Goal: Task Accomplishment & Management: Complete application form

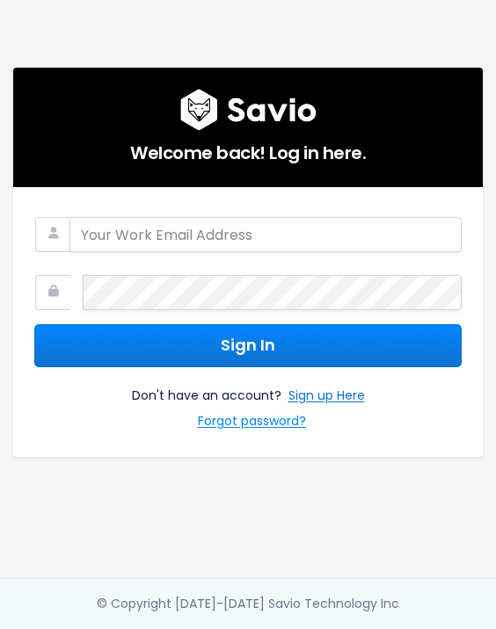
click at [320, 387] on link "Sign up Here" at bounding box center [326, 397] width 76 height 25
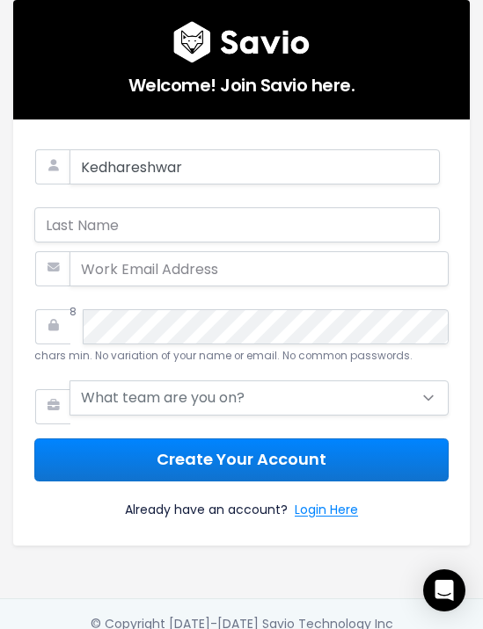
type input "Kedhareshwar"
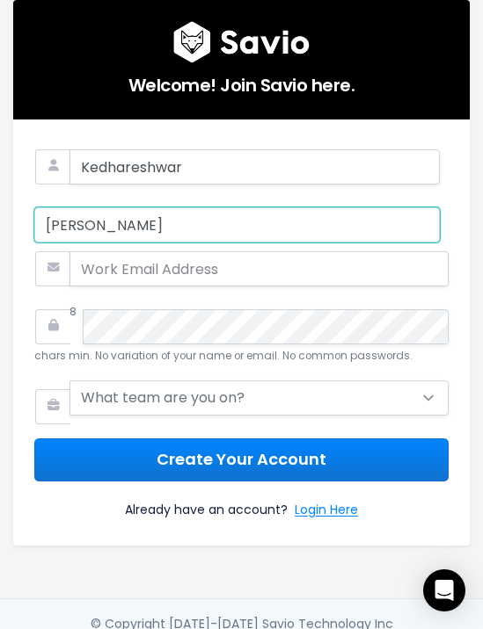
type input "[PERSON_NAME]"
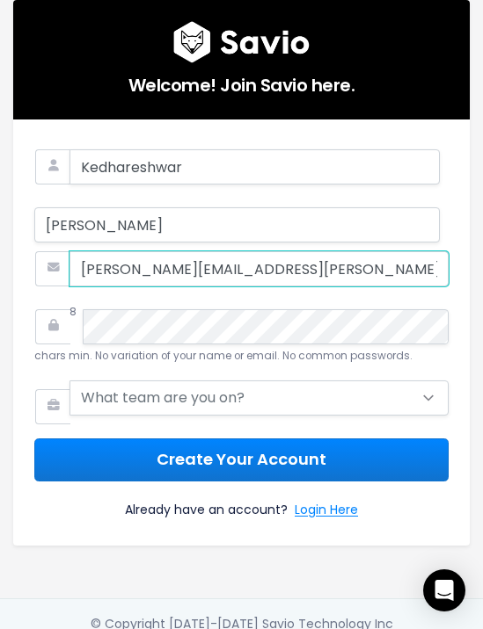
type input "[PERSON_NAME][EMAIL_ADDRESS][PERSON_NAME][DOMAIN_NAME]"
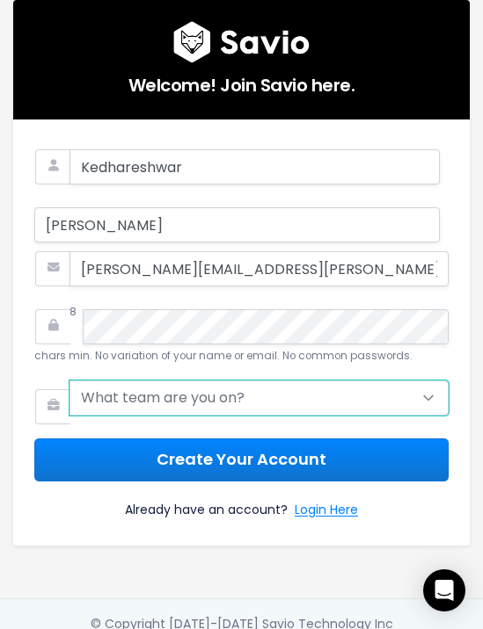
click at [284, 407] on select "What team are you on? Support Product Sales Customer Success Marketing Other" at bounding box center [258, 398] width 379 height 35
select select "PRODUCT"
click at [69, 381] on select "What team are you on? Support Product Sales Customer Success Marketing Other" at bounding box center [258, 398] width 379 height 35
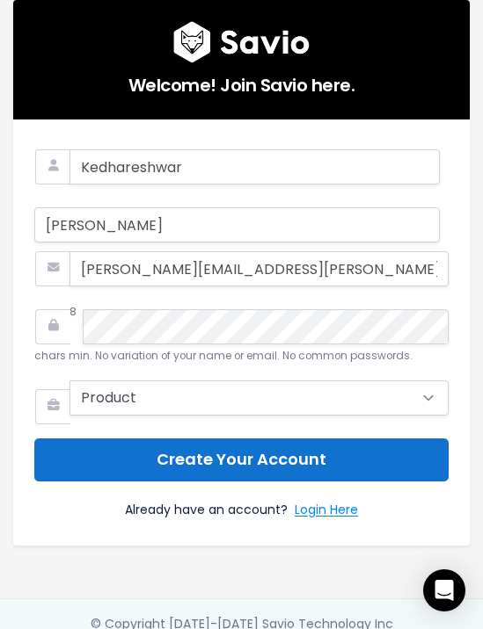
click at [203, 462] on button "Create Your Account" at bounding box center [241, 460] width 414 height 43
